Goal: Task Accomplishment & Management: Use online tool/utility

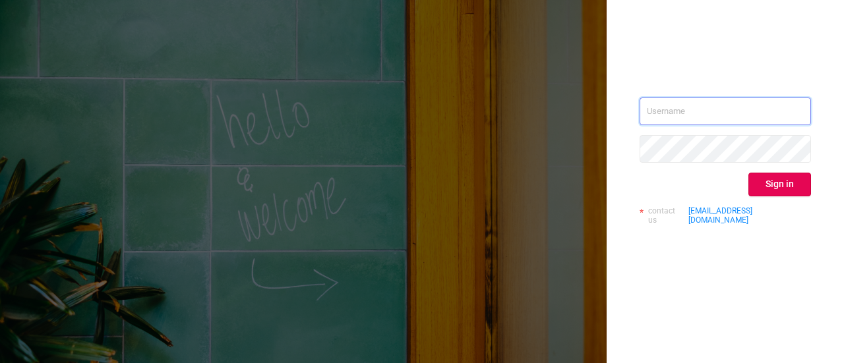
click at [734, 114] on input "text" at bounding box center [725, 112] width 171 height 28
drag, startPoint x: 694, startPoint y: 111, endPoint x: 602, endPoint y: 89, distance: 95.0
click at [604, 90] on div "sol. Sign in contact us [EMAIL_ADDRESS][DOMAIN_NAME]" at bounding box center [422, 181] width 844 height 363
paste input "[PERSON_NAME][EMAIL_ADDRESS][DOMAIN_NAME]"
type input "[EMAIL_ADDRESS][PERSON_NAME][DOMAIN_NAME]"
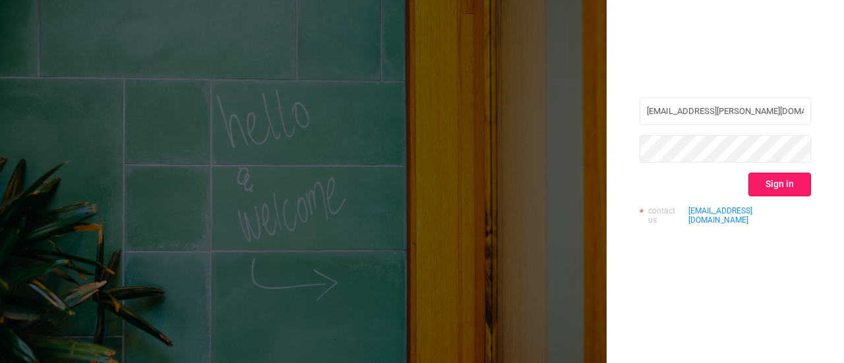
click at [777, 187] on button "Sign in" at bounding box center [779, 185] width 63 height 24
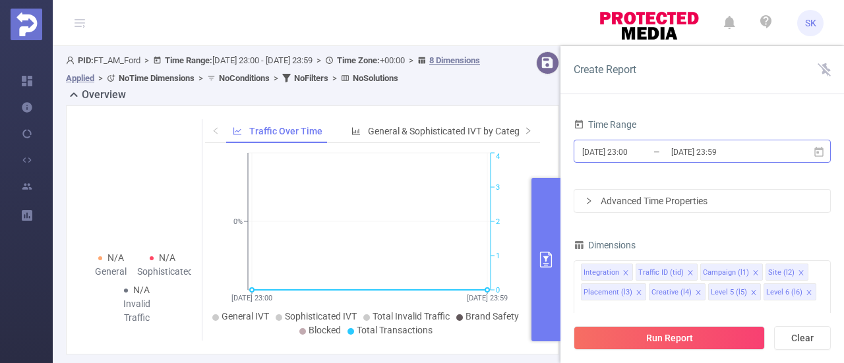
click at [639, 153] on input "[DATE] 23:00" at bounding box center [634, 152] width 107 height 18
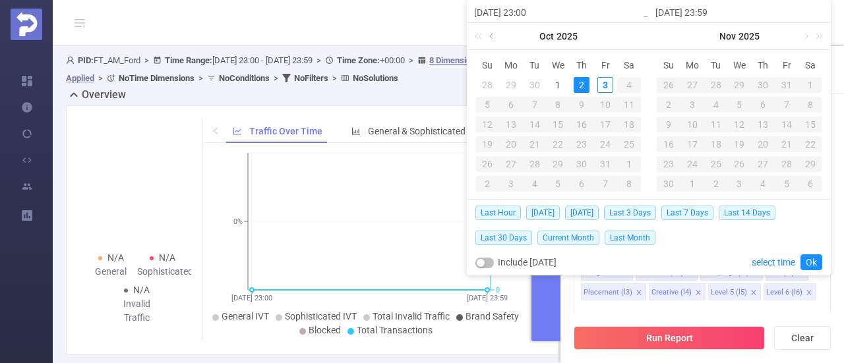
click at [494, 32] on link at bounding box center [493, 36] width 12 height 26
click at [509, 86] on div "1" at bounding box center [511, 85] width 16 height 16
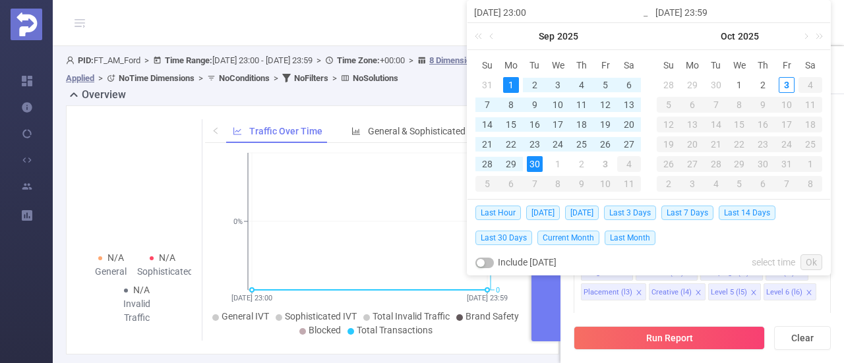
click at [533, 161] on div "30" at bounding box center [535, 164] width 16 height 16
type input "[DATE] 23:00"
type input "[DATE] 23:59"
type input "[DATE] 23:00"
type input "[DATE] 23:59"
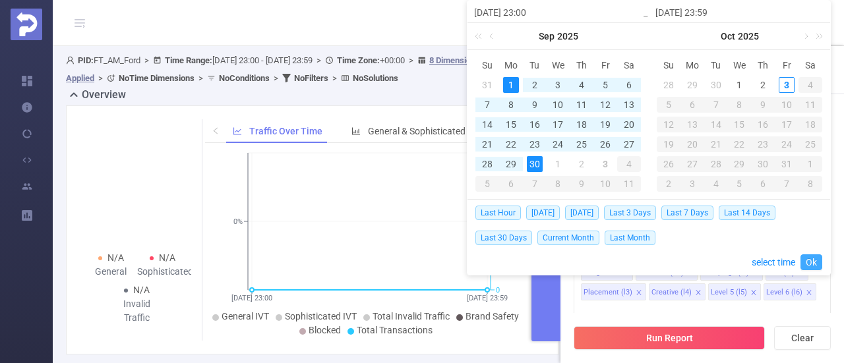
click at [812, 260] on link "Ok" at bounding box center [811, 262] width 22 height 16
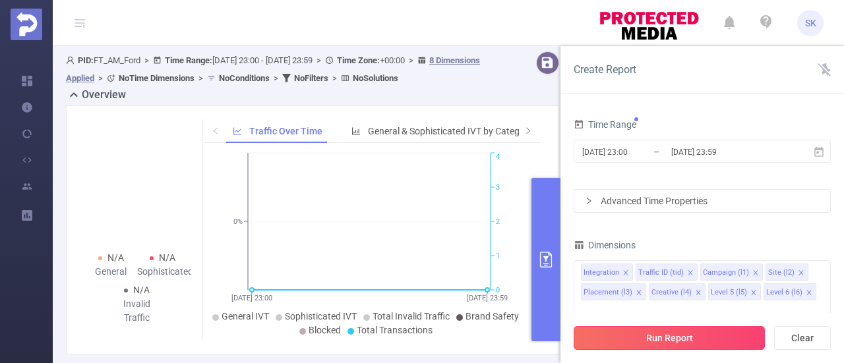
click at [671, 346] on button "Run Report" at bounding box center [669, 338] width 191 height 24
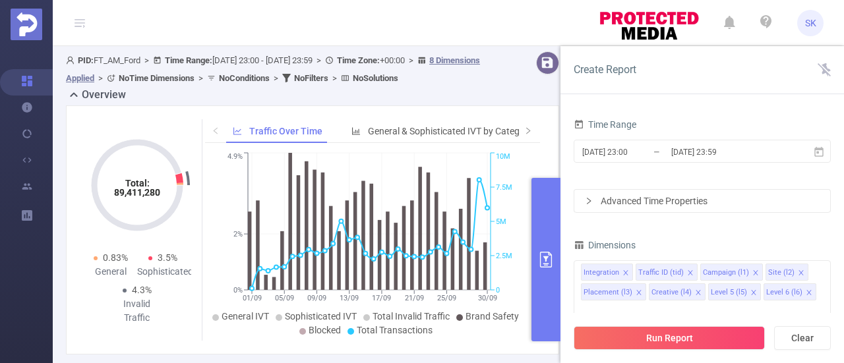
click at [559, 227] on button "primary" at bounding box center [545, 260] width 29 height 164
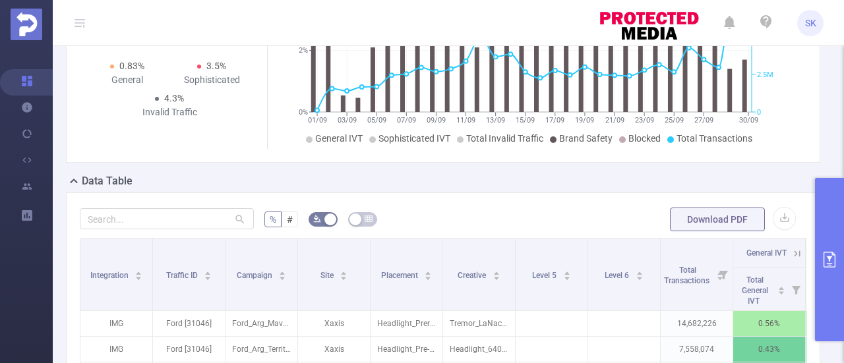
scroll to position [198, 0]
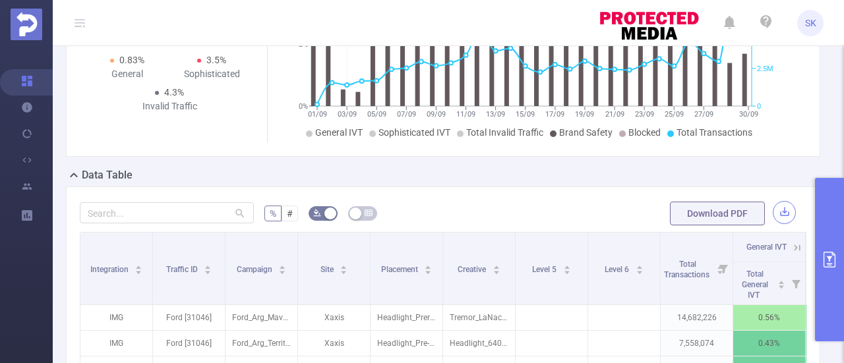
click at [777, 209] on button "button" at bounding box center [784, 212] width 23 height 23
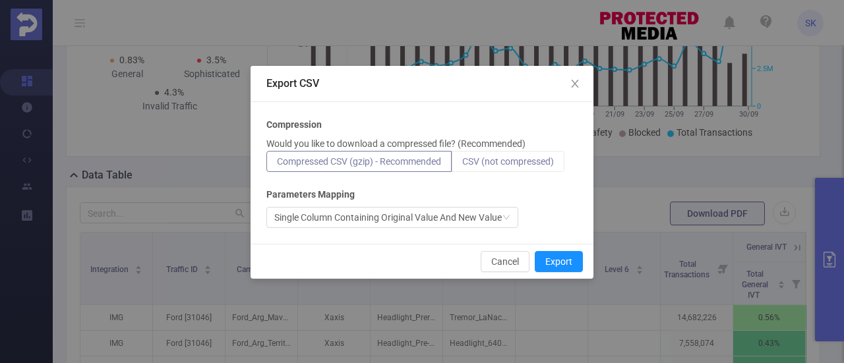
click at [537, 156] on span "CSV (not compressed)" at bounding box center [508, 161] width 92 height 11
click at [462, 165] on input "CSV (not compressed)" at bounding box center [462, 165] width 0 height 0
click at [556, 264] on button "Export" at bounding box center [559, 261] width 48 height 21
